Goal: Use online tool/utility: Utilize a website feature to perform a specific function

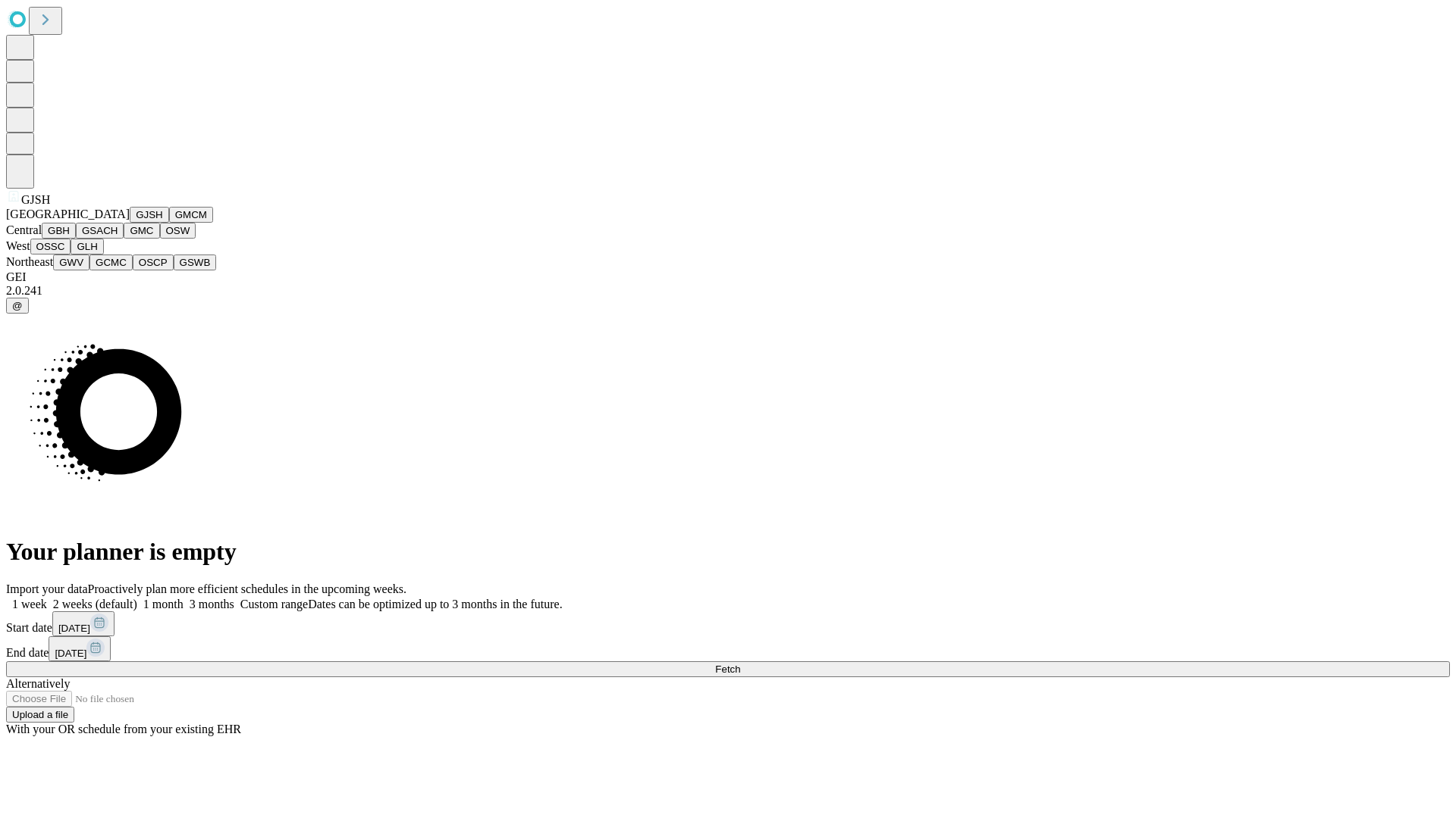
click at [129, 222] on button "GJSH" at bounding box center [149, 214] width 39 height 16
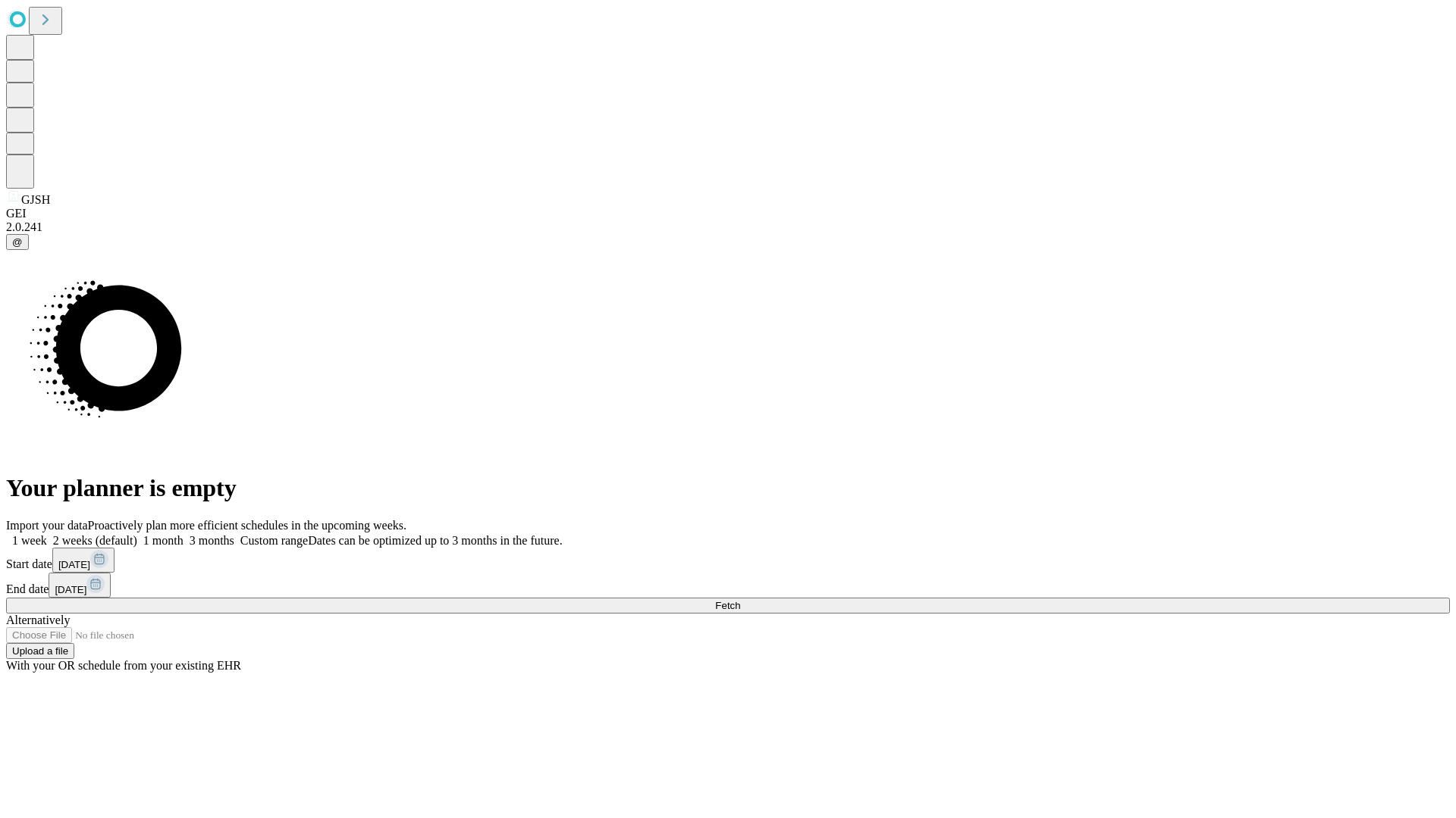
click at [183, 534] on label "1 month" at bounding box center [160, 541] width 47 height 13
click at [740, 600] on span "Fetch" at bounding box center [728, 606] width 25 height 11
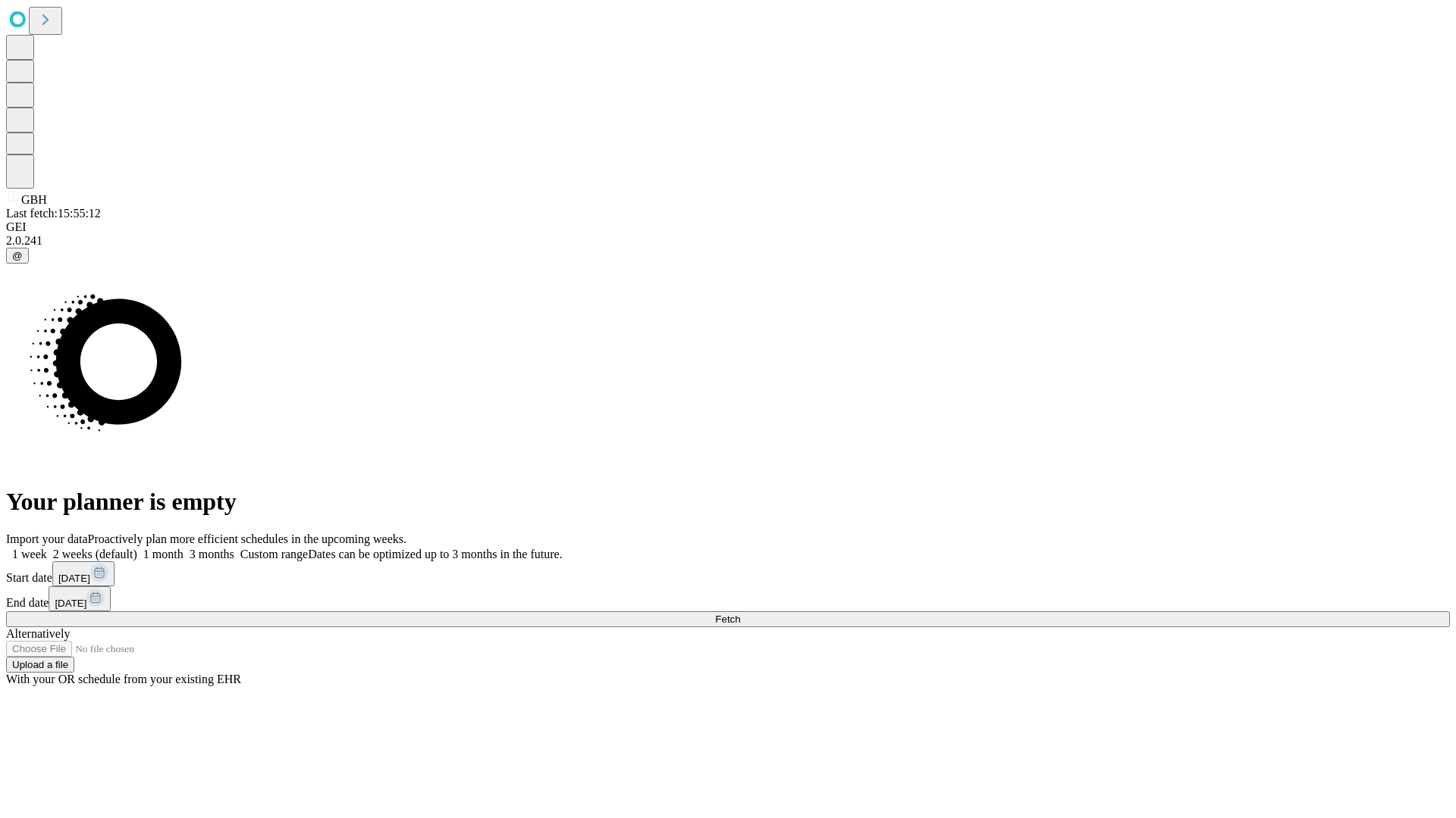
click at [183, 548] on label "1 month" at bounding box center [160, 555] width 47 height 13
click at [740, 614] on span "Fetch" at bounding box center [728, 619] width 25 height 11
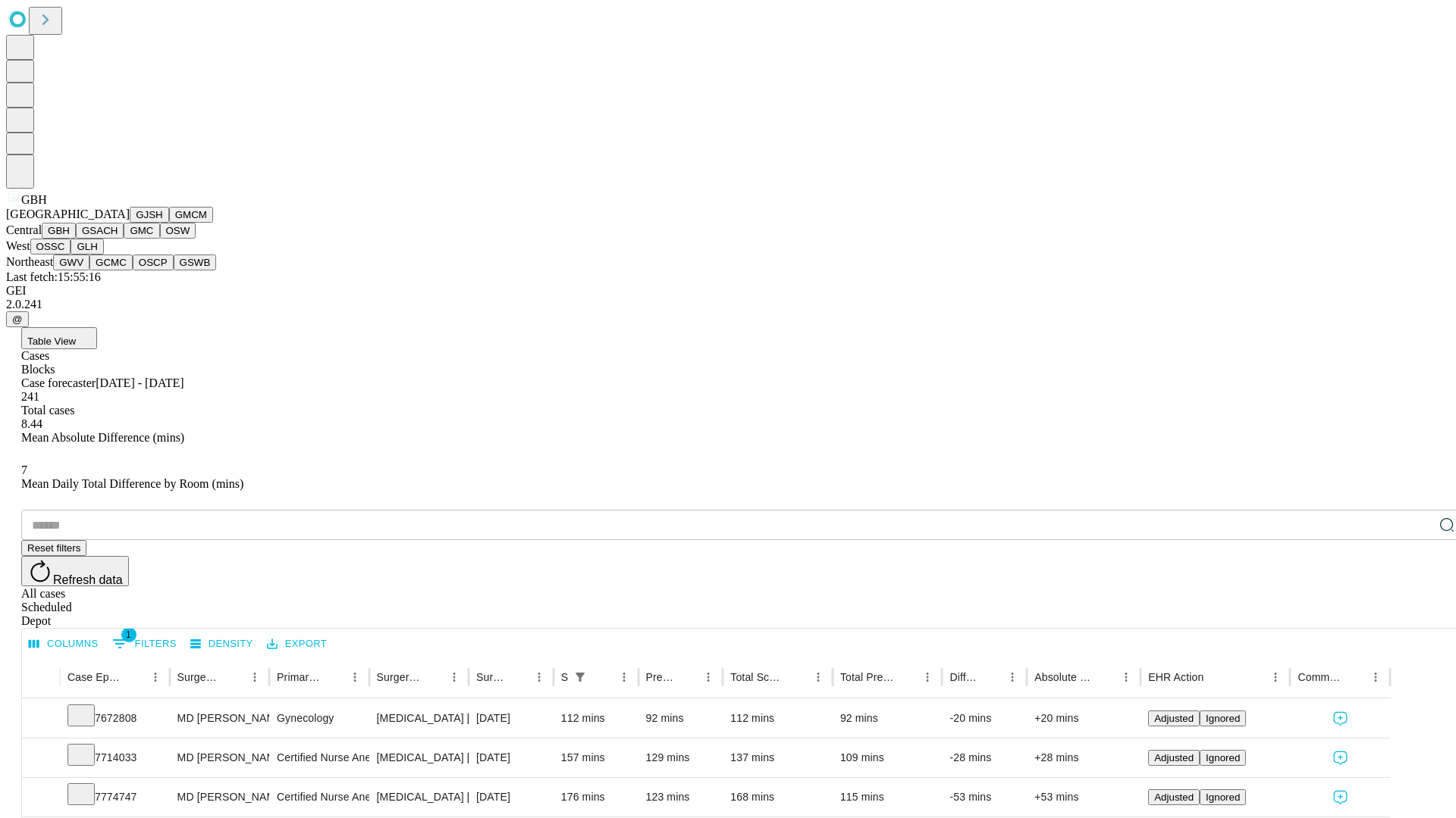
click at [118, 239] on button "GSACH" at bounding box center [100, 230] width 47 height 16
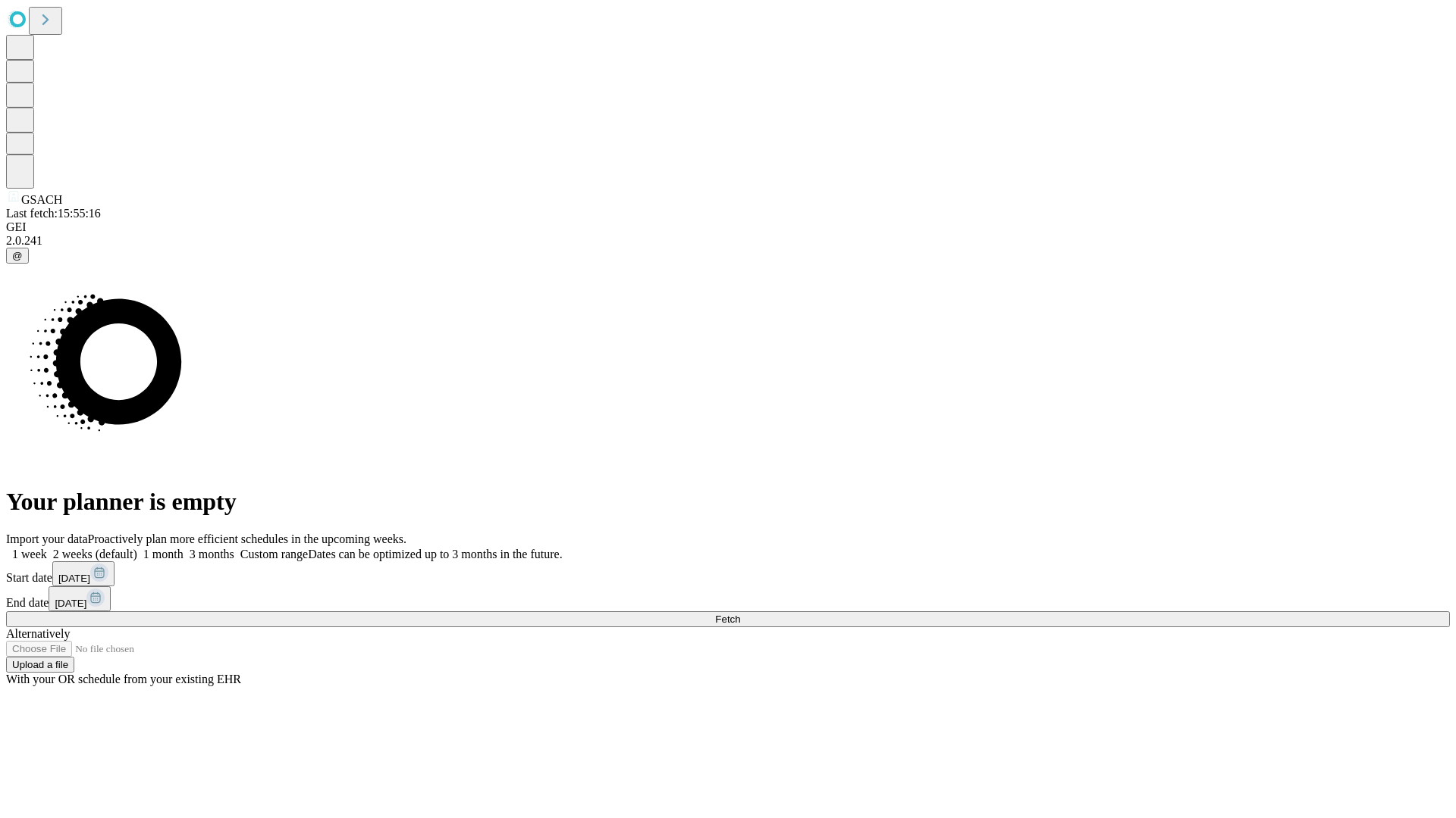
click at [183, 548] on label "1 month" at bounding box center [160, 555] width 47 height 13
click at [740, 614] on span "Fetch" at bounding box center [728, 619] width 25 height 11
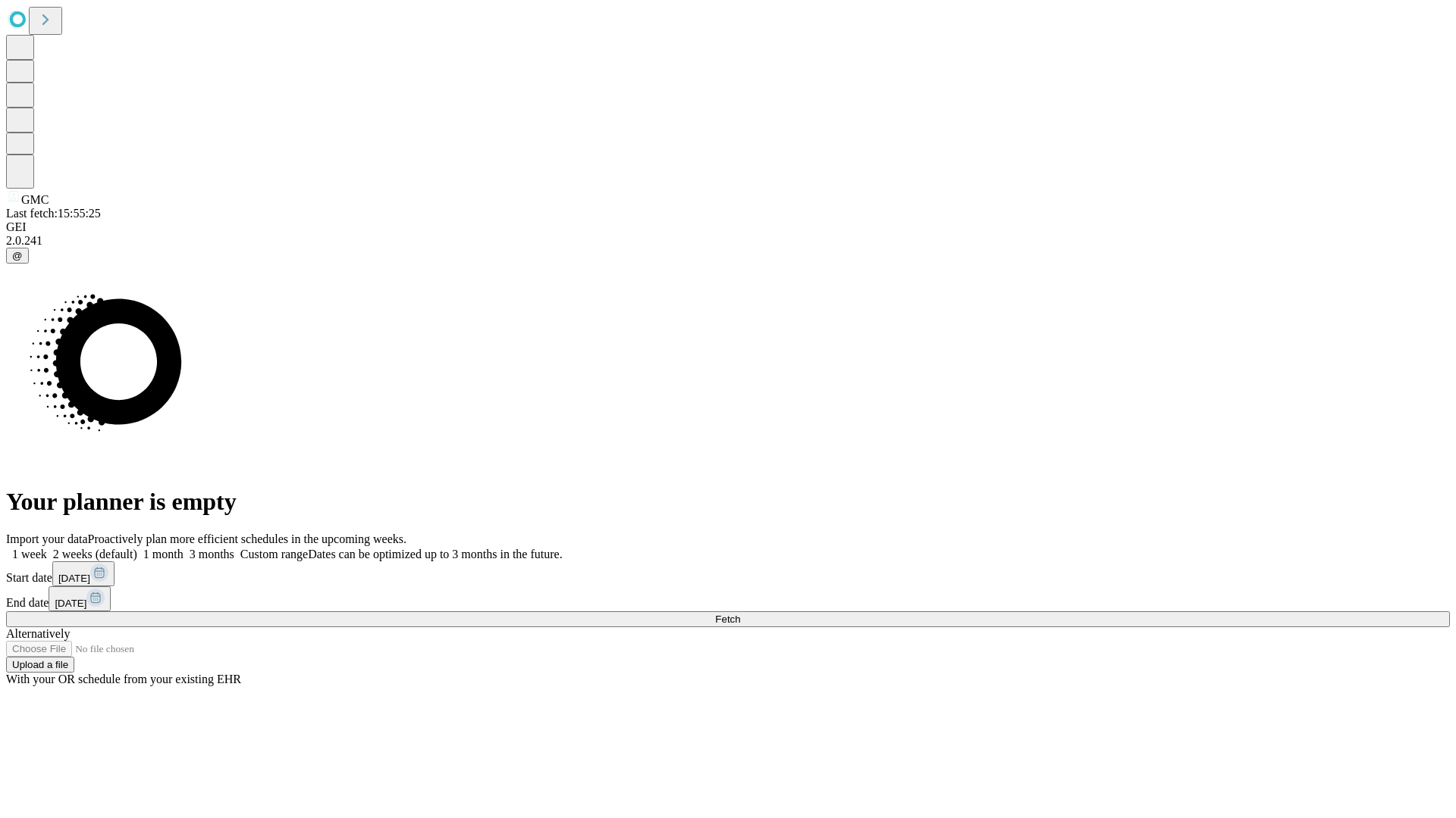
click at [183, 548] on label "1 month" at bounding box center [160, 555] width 47 height 13
click at [740, 614] on span "Fetch" at bounding box center [728, 619] width 25 height 11
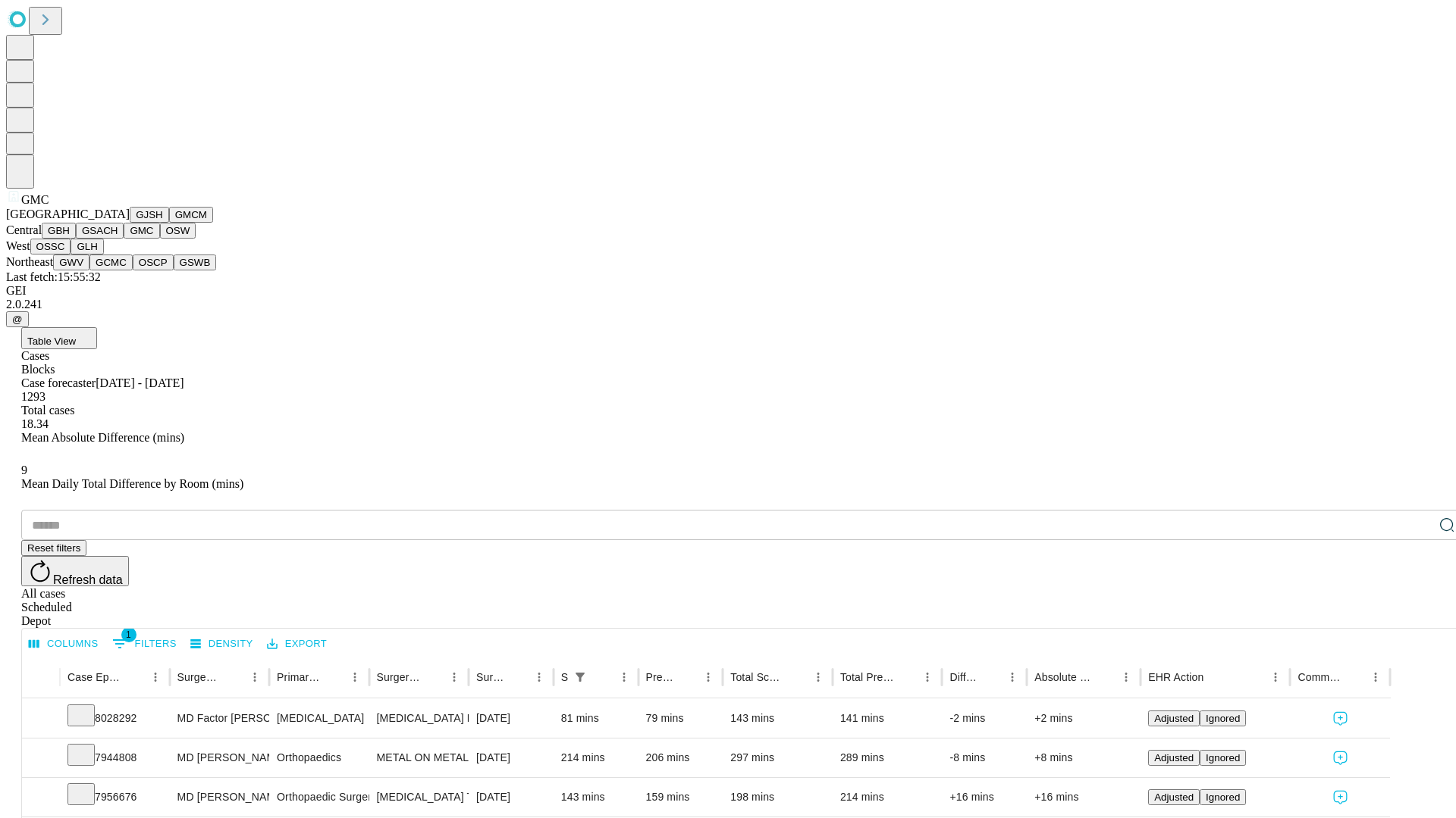
click at [160, 239] on button "OSW" at bounding box center [178, 230] width 36 height 16
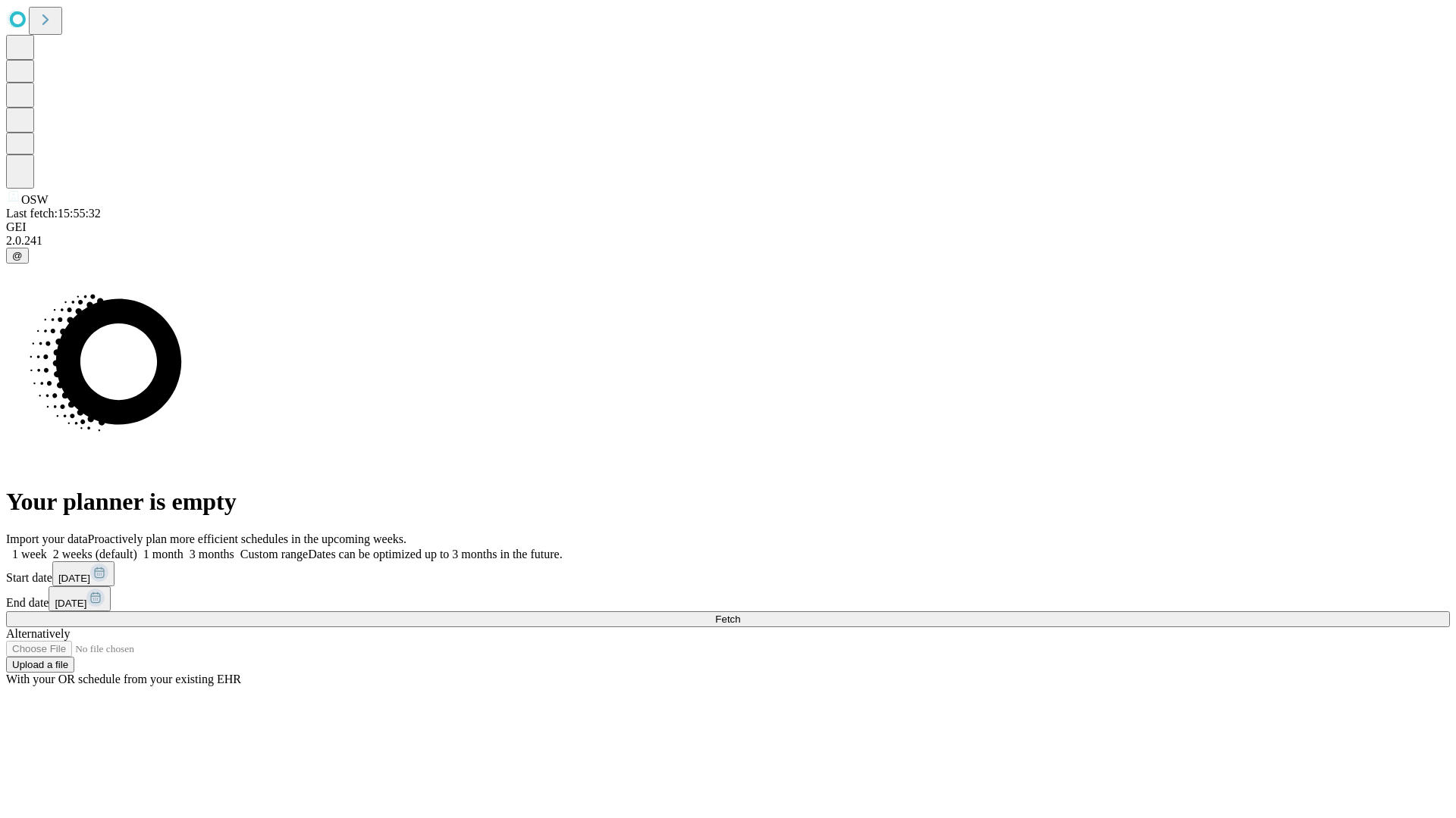
click at [183, 548] on label "1 month" at bounding box center [160, 555] width 47 height 13
click at [740, 614] on span "Fetch" at bounding box center [728, 619] width 25 height 11
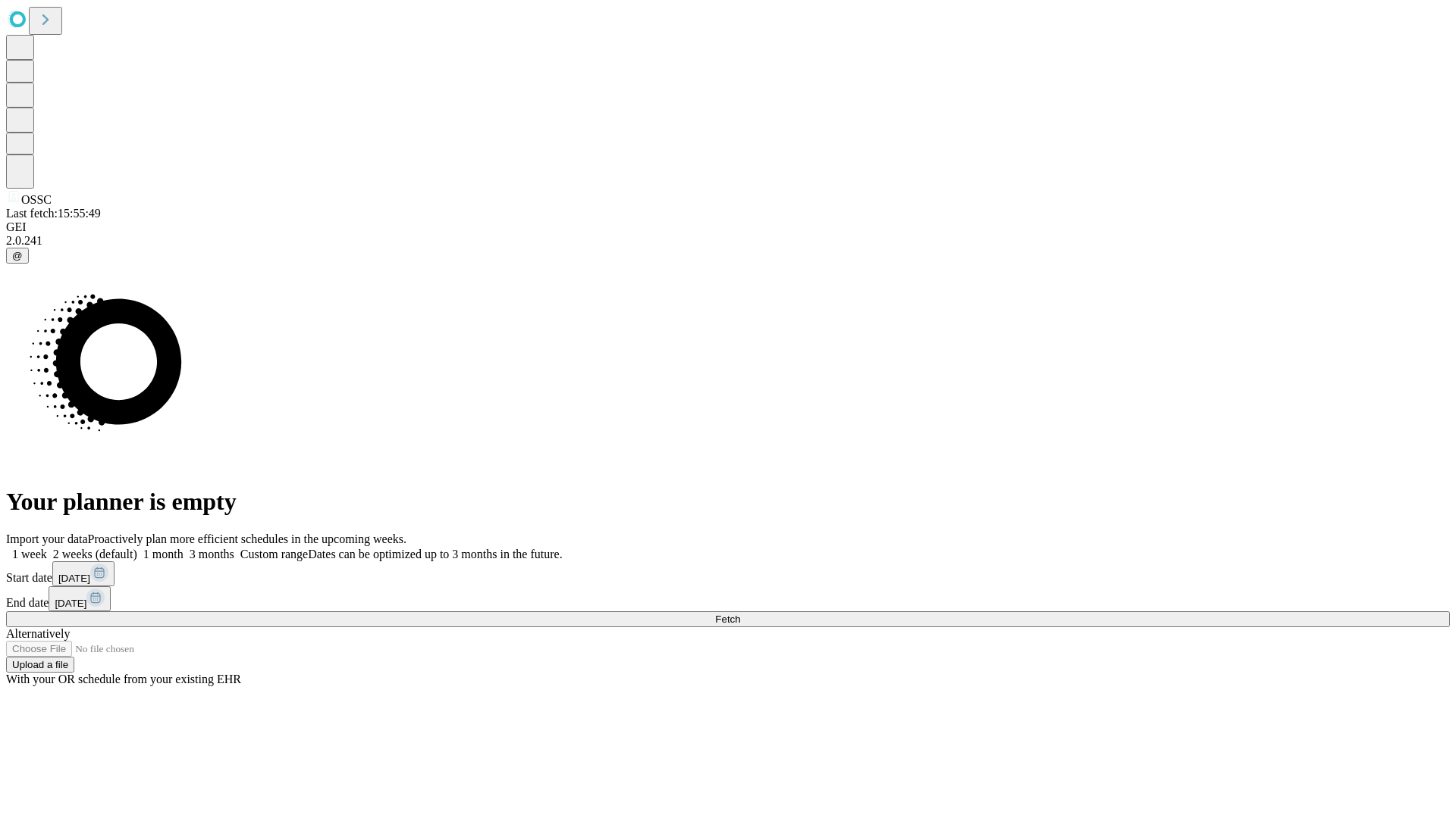
click at [183, 548] on label "1 month" at bounding box center [160, 555] width 47 height 13
click at [740, 614] on span "Fetch" at bounding box center [728, 619] width 25 height 11
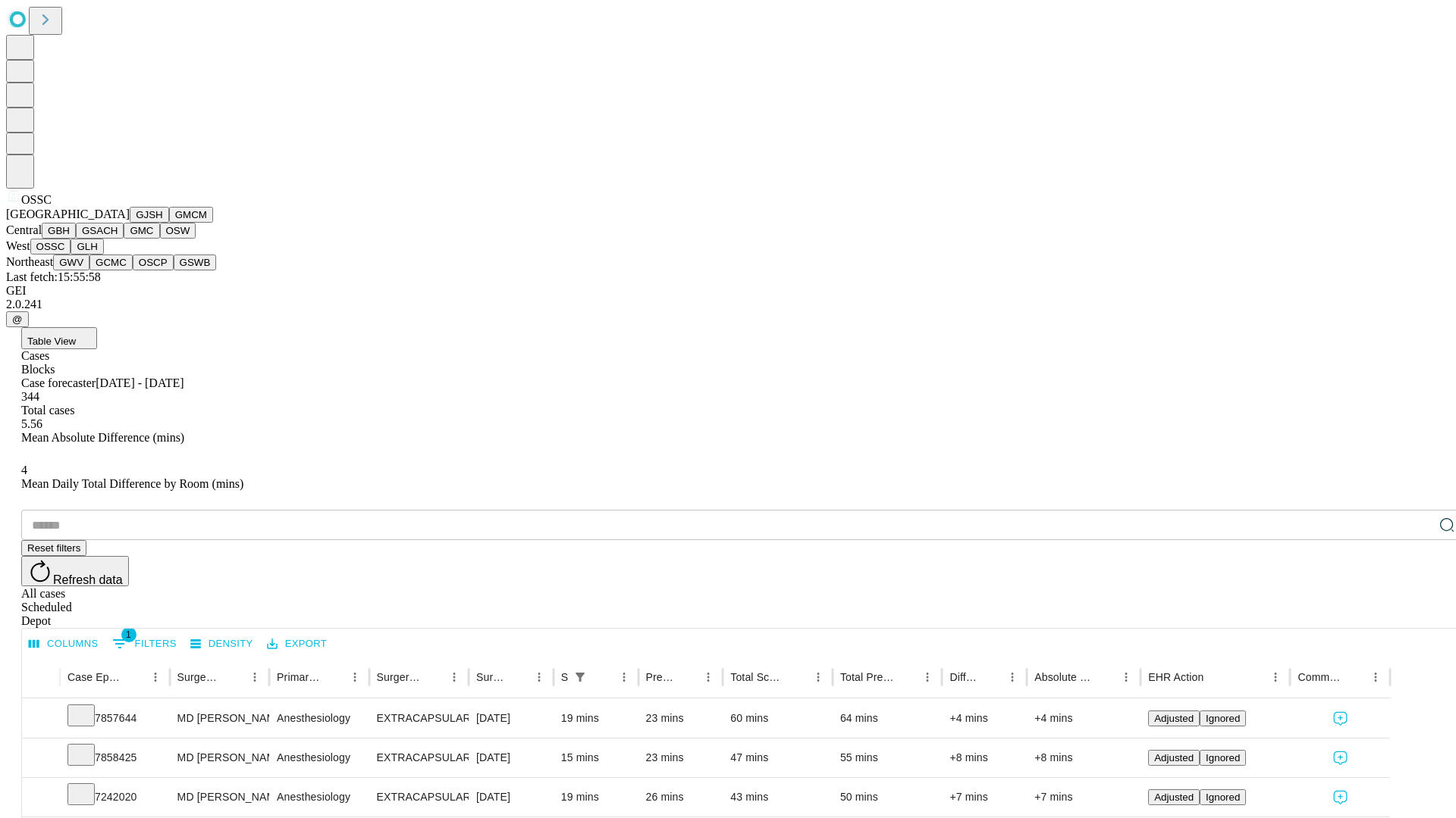
click at [103, 254] on button "GLH" at bounding box center [87, 246] width 33 height 16
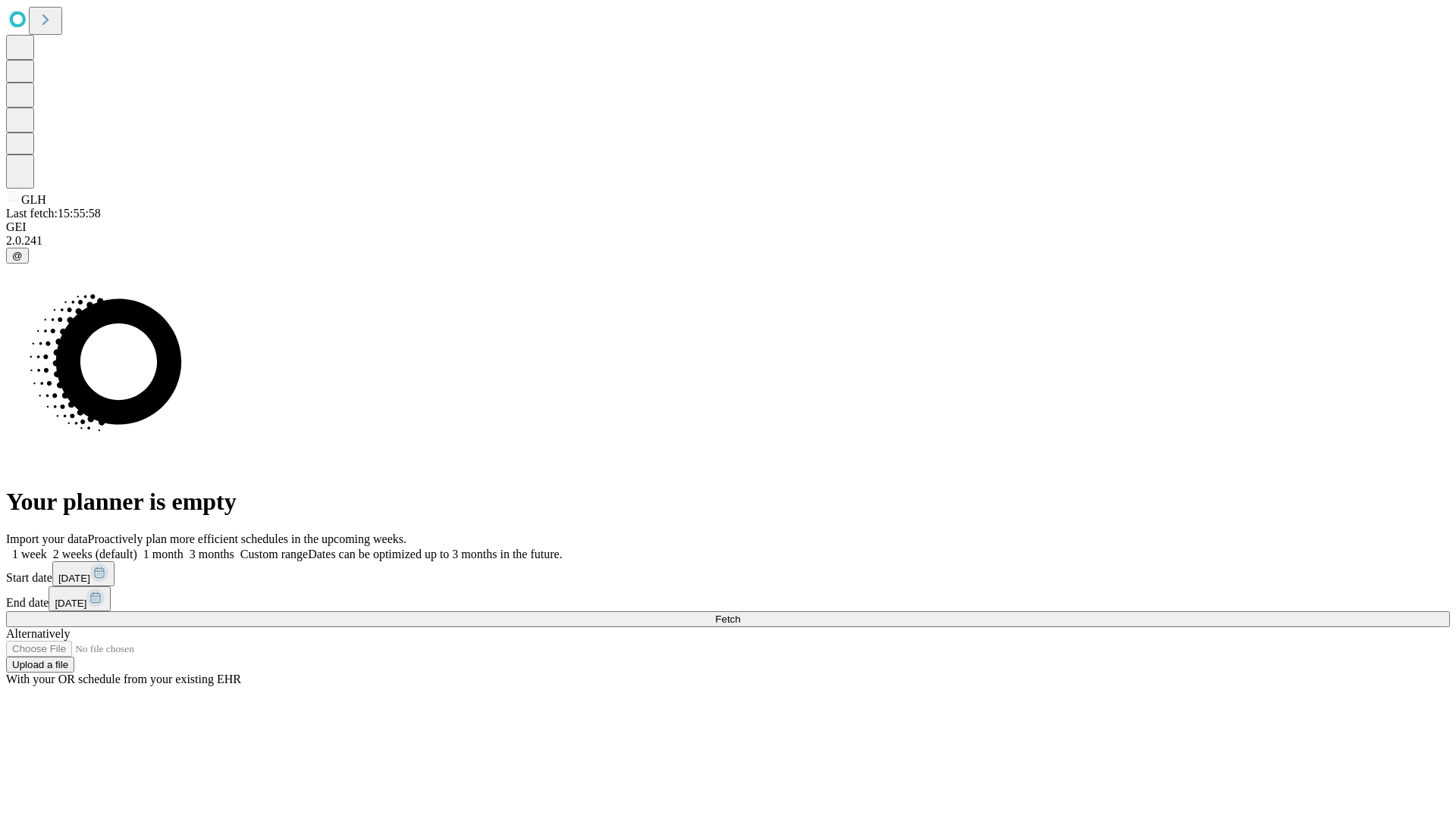
click at [183, 548] on label "1 month" at bounding box center [160, 555] width 47 height 13
click at [740, 614] on span "Fetch" at bounding box center [728, 619] width 25 height 11
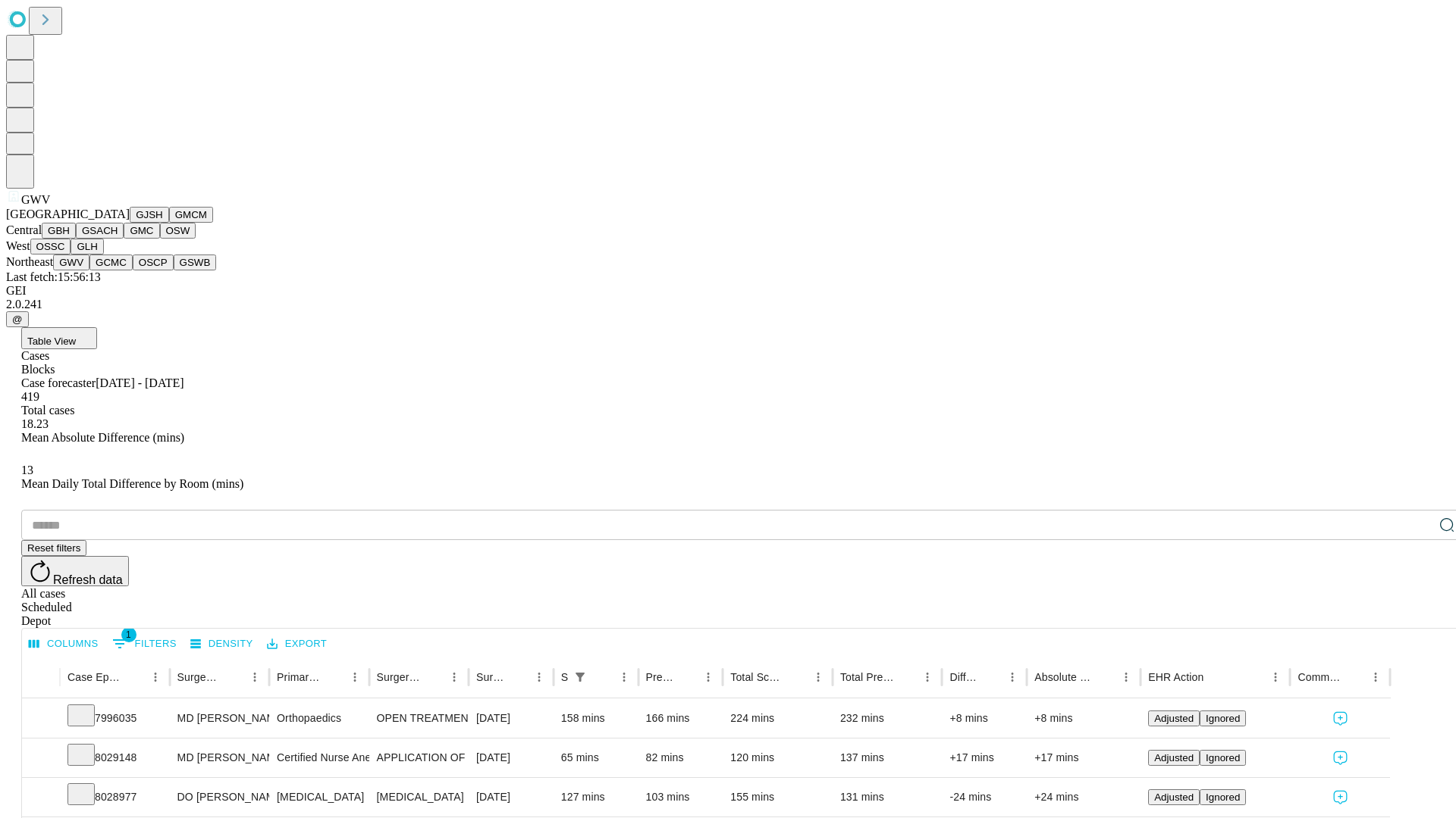
click at [118, 271] on button "GCMC" at bounding box center [110, 262] width 43 height 16
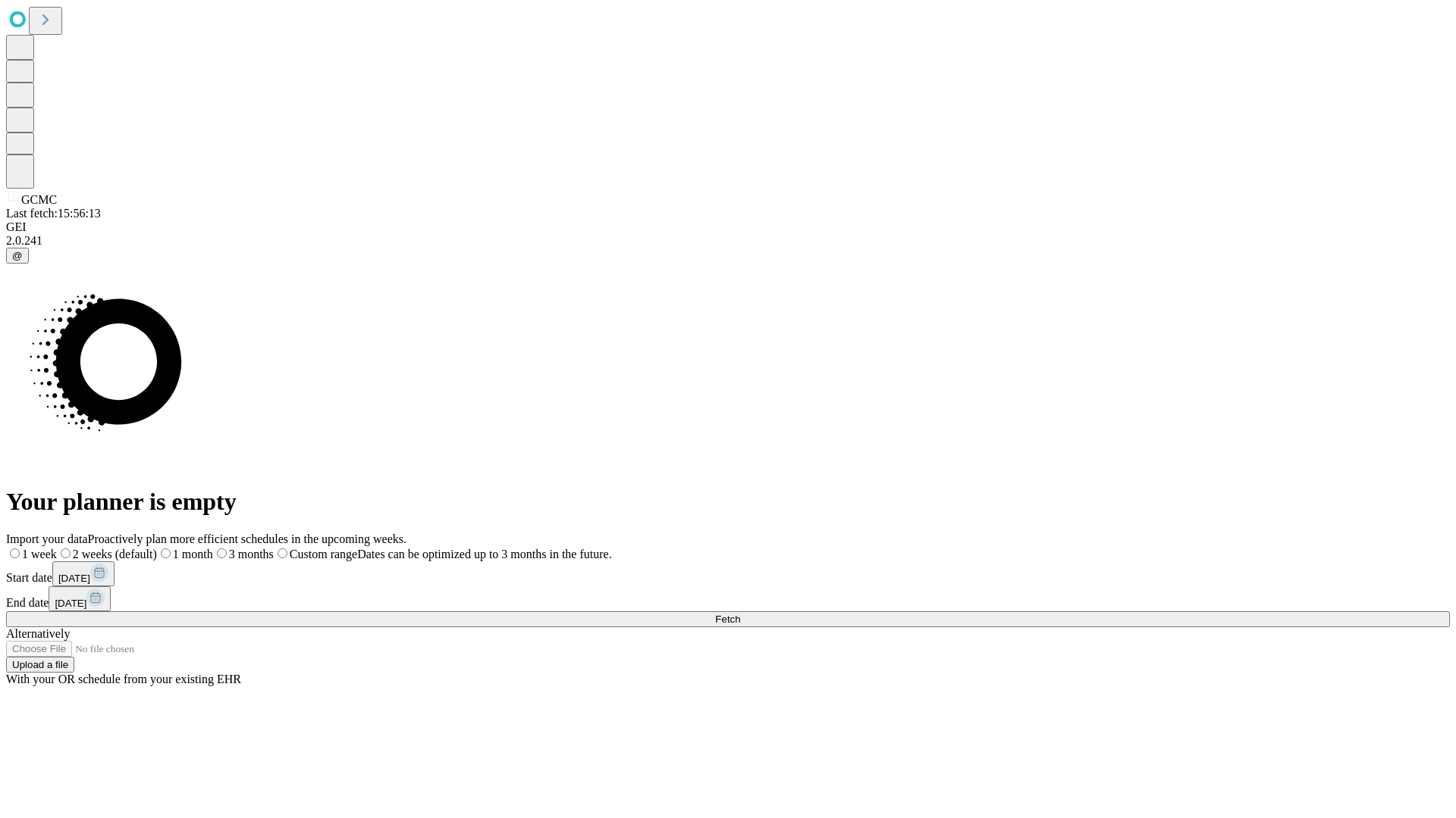
click at [213, 548] on label "1 month" at bounding box center [185, 555] width 56 height 13
click at [740, 614] on span "Fetch" at bounding box center [728, 619] width 25 height 11
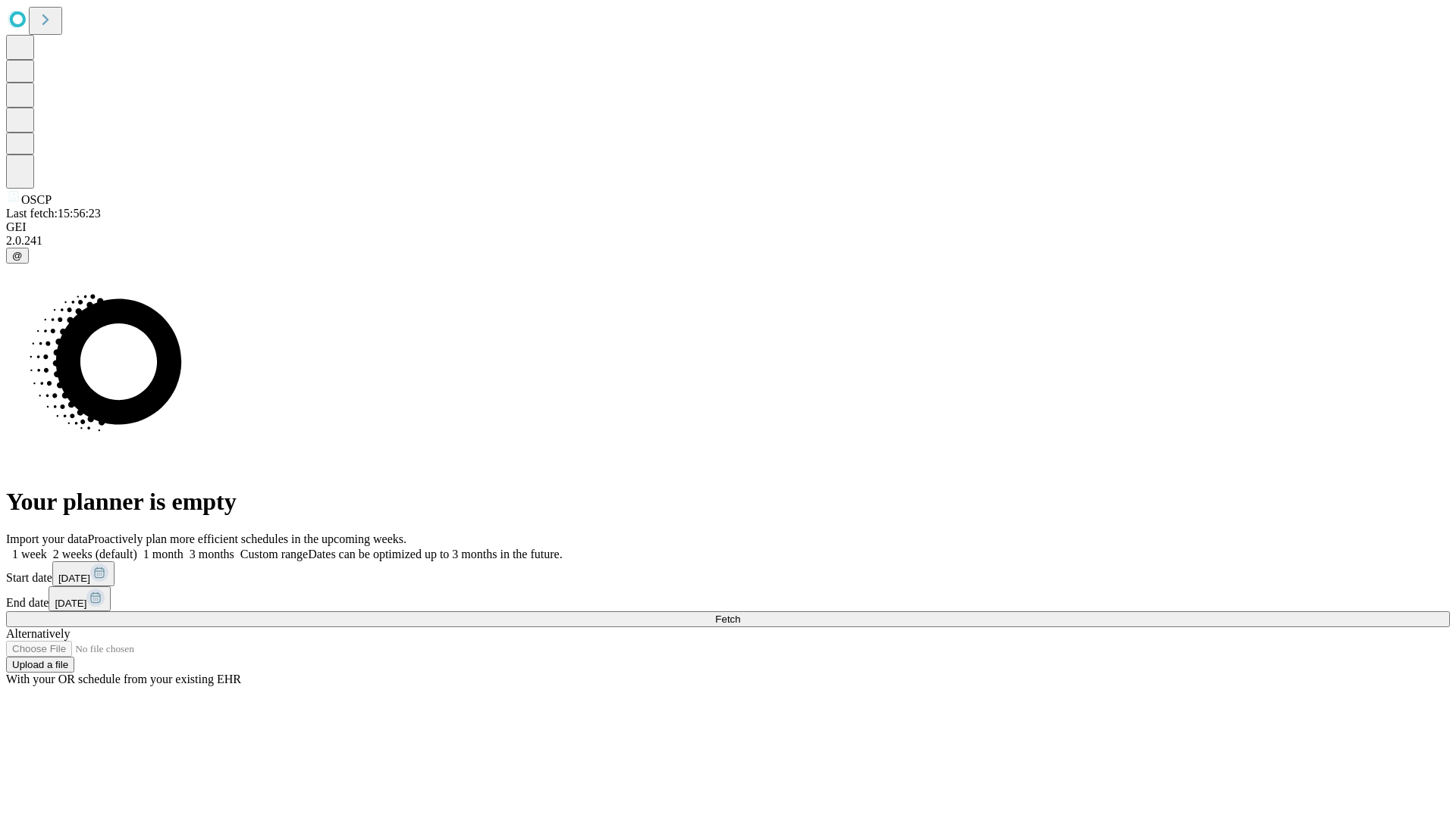
click at [183, 548] on label "1 month" at bounding box center [160, 555] width 47 height 13
click at [740, 614] on span "Fetch" at bounding box center [728, 619] width 25 height 11
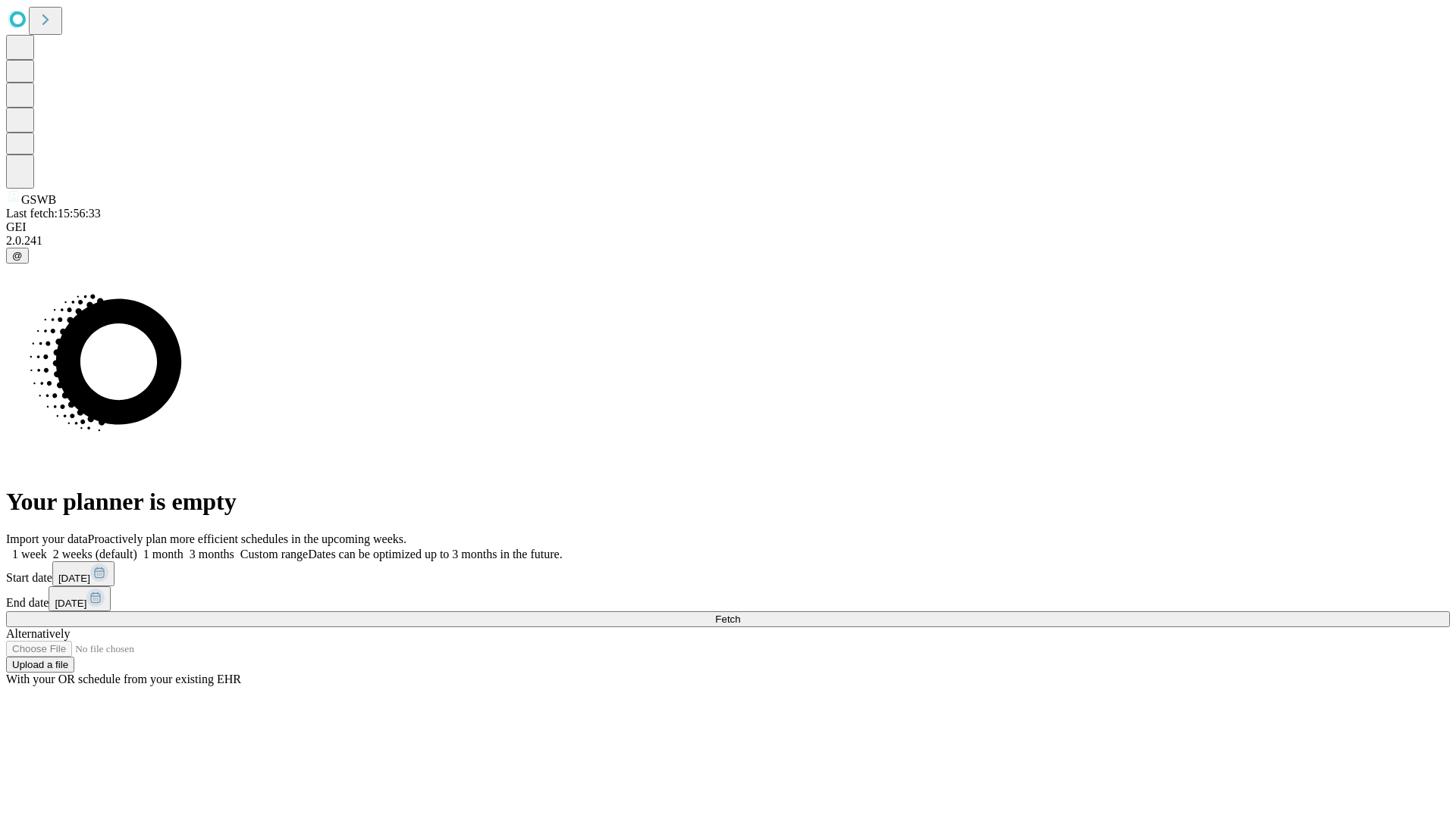
click at [183, 548] on label "1 month" at bounding box center [160, 555] width 47 height 13
click at [740, 614] on span "Fetch" at bounding box center [728, 619] width 25 height 11
